Goal: Information Seeking & Learning: Learn about a topic

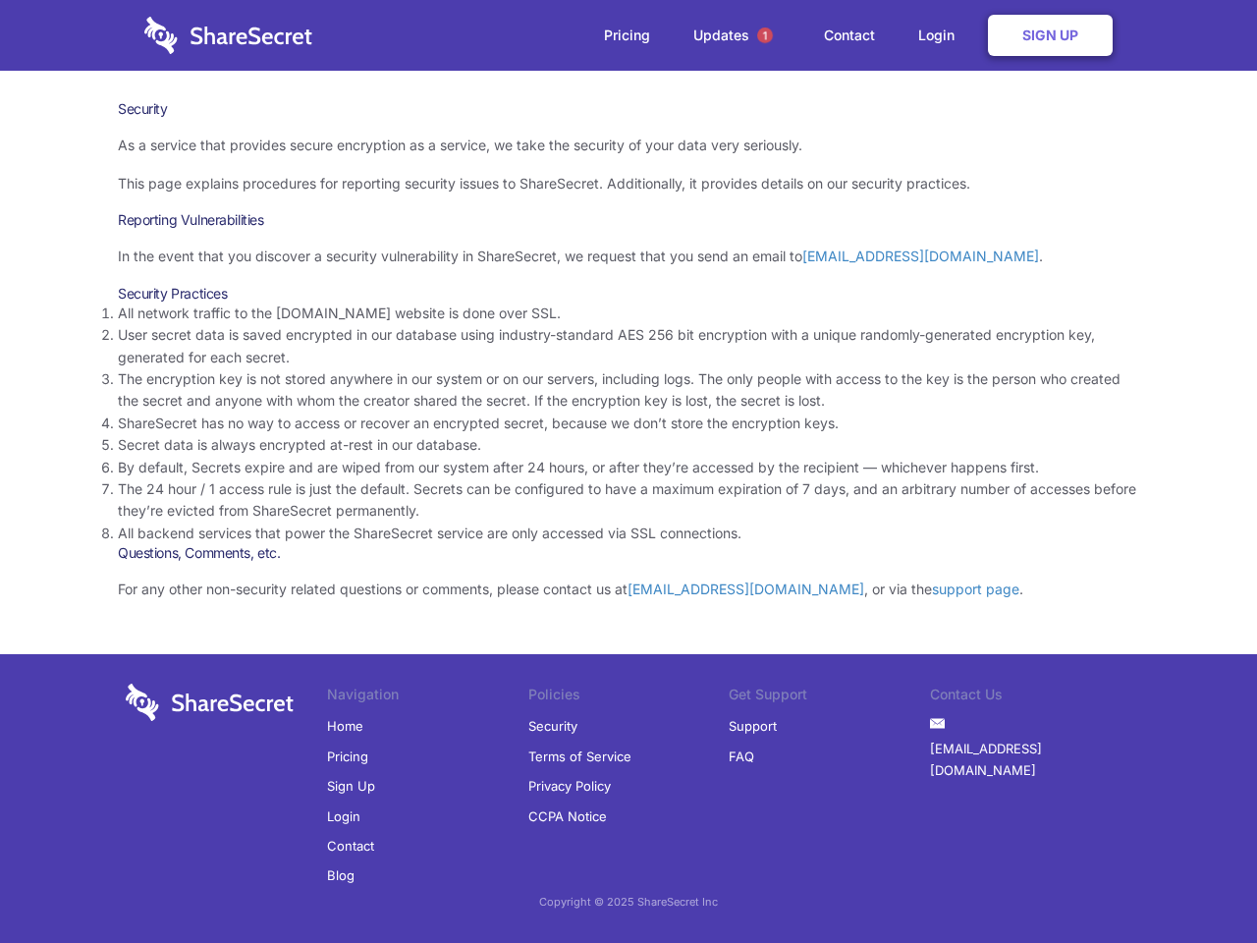
click at [629, 472] on li "By default, Secrets expire and are wiped from our system after 24 hours, or aft…" at bounding box center [629, 468] width 1022 height 22
click at [765, 35] on span "1" at bounding box center [765, 36] width 16 height 16
